Goal: Task Accomplishment & Management: Use online tool/utility

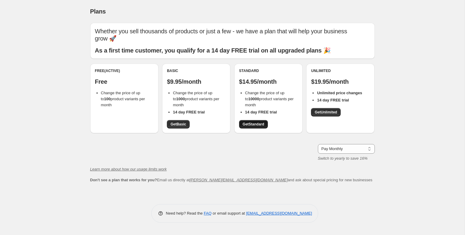
click at [262, 122] on span "Get Standard" at bounding box center [254, 124] width 22 height 5
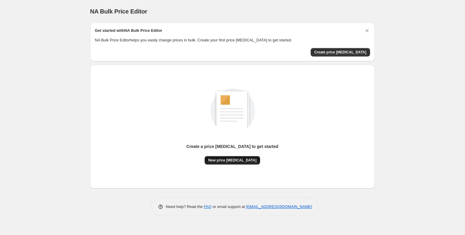
click at [237, 160] on span "New price [MEDICAL_DATA]" at bounding box center [232, 160] width 48 height 5
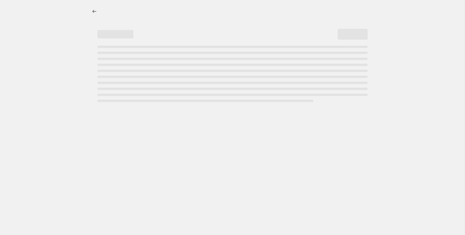
select select "percentage"
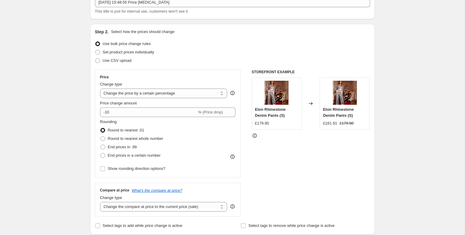
scroll to position [49, 0]
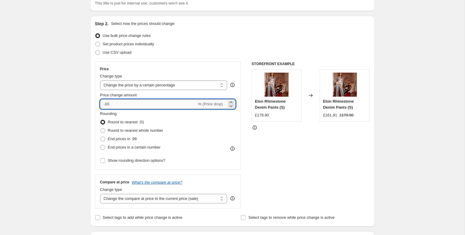
drag, startPoint x: 106, startPoint y: 103, endPoint x: 125, endPoint y: 103, distance: 19.2
click at [125, 103] on input "-10" at bounding box center [148, 104] width 97 height 10
click at [107, 104] on input "-25" at bounding box center [148, 104] width 97 height 10
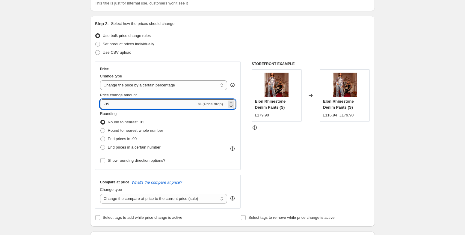
drag, startPoint x: 106, startPoint y: 106, endPoint x: 123, endPoint y: 107, distance: 17.1
click at [123, 107] on input "-35" at bounding box center [148, 104] width 97 height 10
click at [112, 105] on input "-44" at bounding box center [148, 104] width 97 height 10
type input "-42"
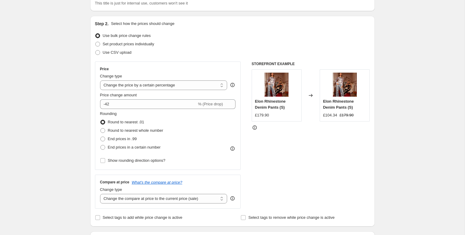
click at [134, 138] on span "End prices in .99" at bounding box center [122, 138] width 29 height 4
click at [101, 137] on input "End prices in .99" at bounding box center [100, 136] width 0 height 0
radio input "true"
click at [134, 146] on span "End prices in a certain number" at bounding box center [134, 147] width 53 height 4
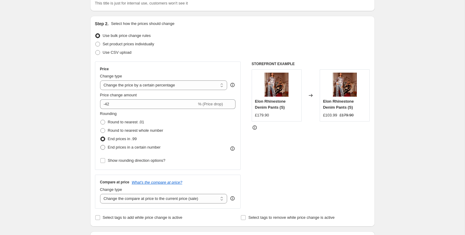
click at [101, 145] on input "End prices in a certain number" at bounding box center [100, 145] width 0 height 0
radio input "true"
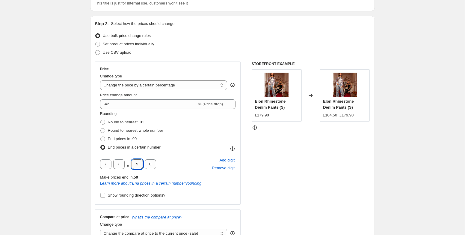
click at [141, 164] on input "5" at bounding box center [137, 164] width 11 height 10
type input "8"
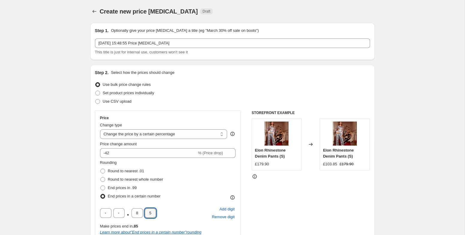
scroll to position [403, 0]
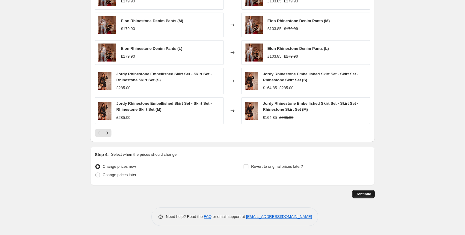
type input "5"
click at [365, 192] on span "Continue" at bounding box center [364, 193] width 16 height 5
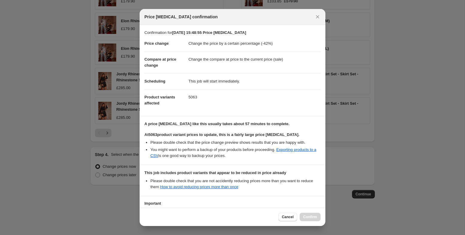
scroll to position [51, 0]
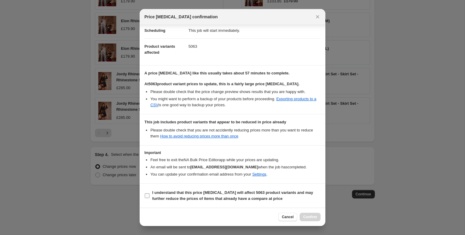
click at [147, 195] on input "I understand that this price change job will affect 5063 product variants and m…" at bounding box center [147, 195] width 5 height 5
checkbox input "true"
click at [309, 218] on span "Confirm" at bounding box center [310, 216] width 14 height 5
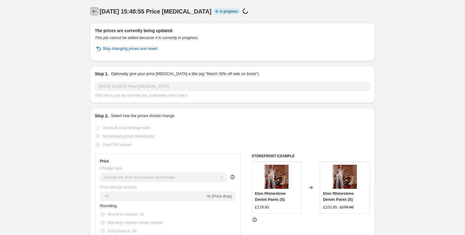
click at [96, 11] on icon "Price change jobs" at bounding box center [94, 11] width 6 height 6
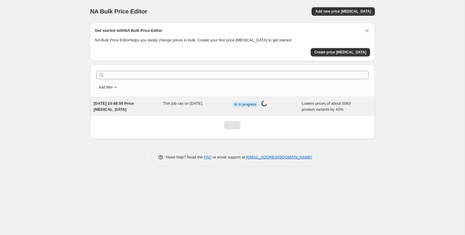
click at [146, 108] on div "[DATE] 15:48:55 Price [MEDICAL_DATA]" at bounding box center [129, 106] width 70 height 12
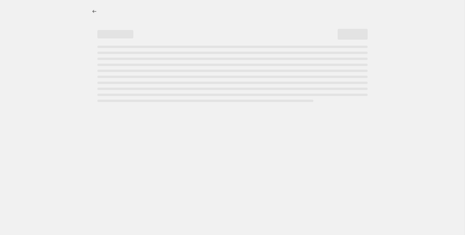
select select "percentage"
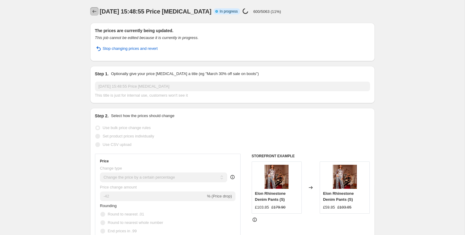
click at [97, 11] on button "Price change jobs" at bounding box center [94, 11] width 8 height 8
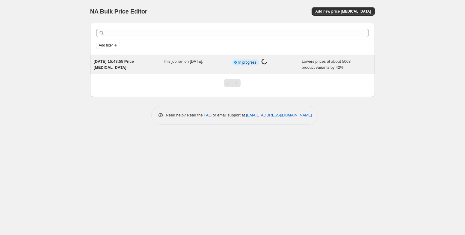
click at [185, 67] on div "This job ran on [DATE]." at bounding box center [198, 64] width 70 height 12
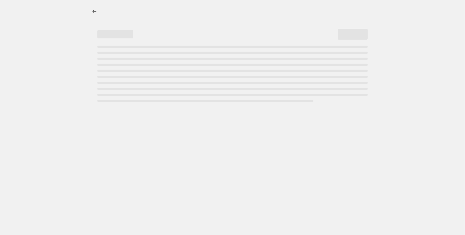
select select "percentage"
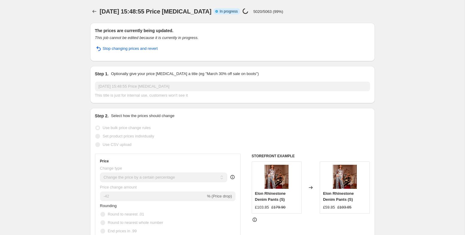
select select "percentage"
